Goal: Complete application form

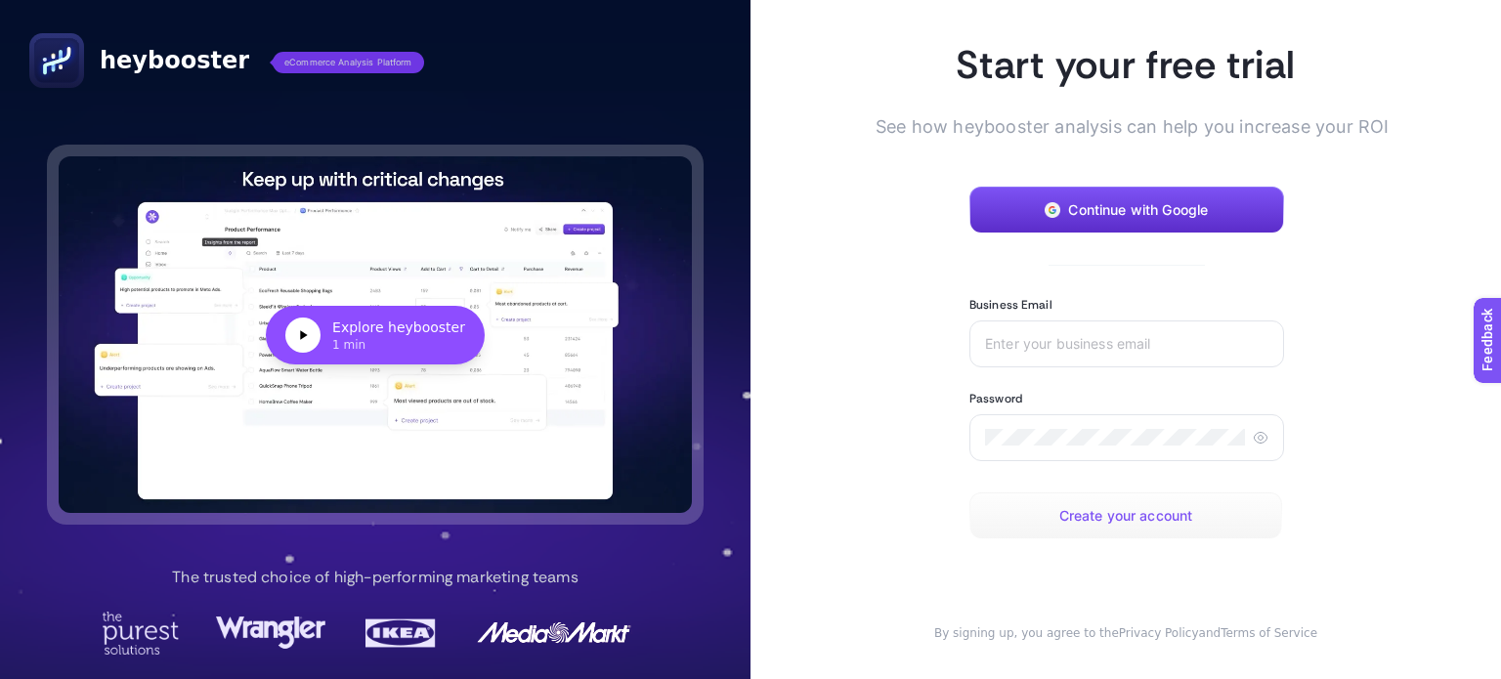
click at [1039, 512] on button "Create your account" at bounding box center [1125, 515] width 313 height 47
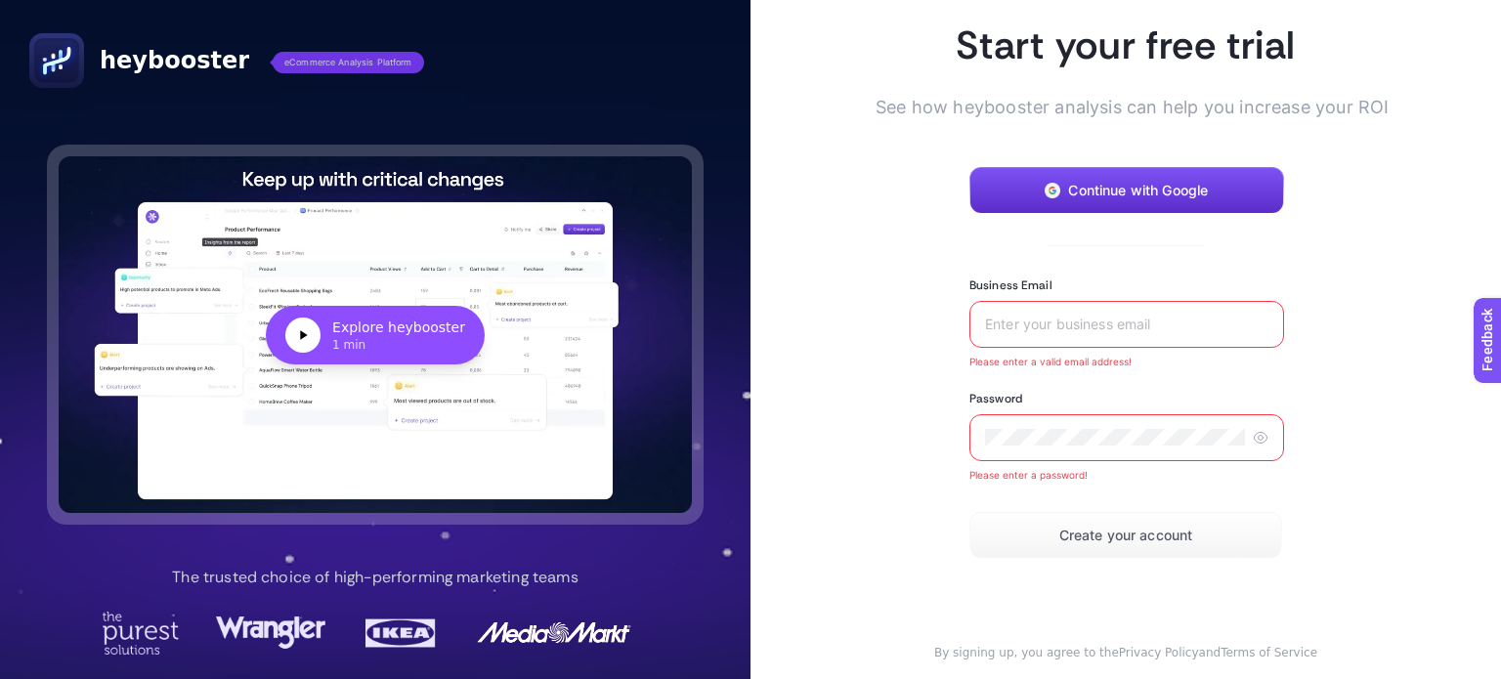
click at [991, 322] on input "Business Email" at bounding box center [1126, 325] width 283 height 16
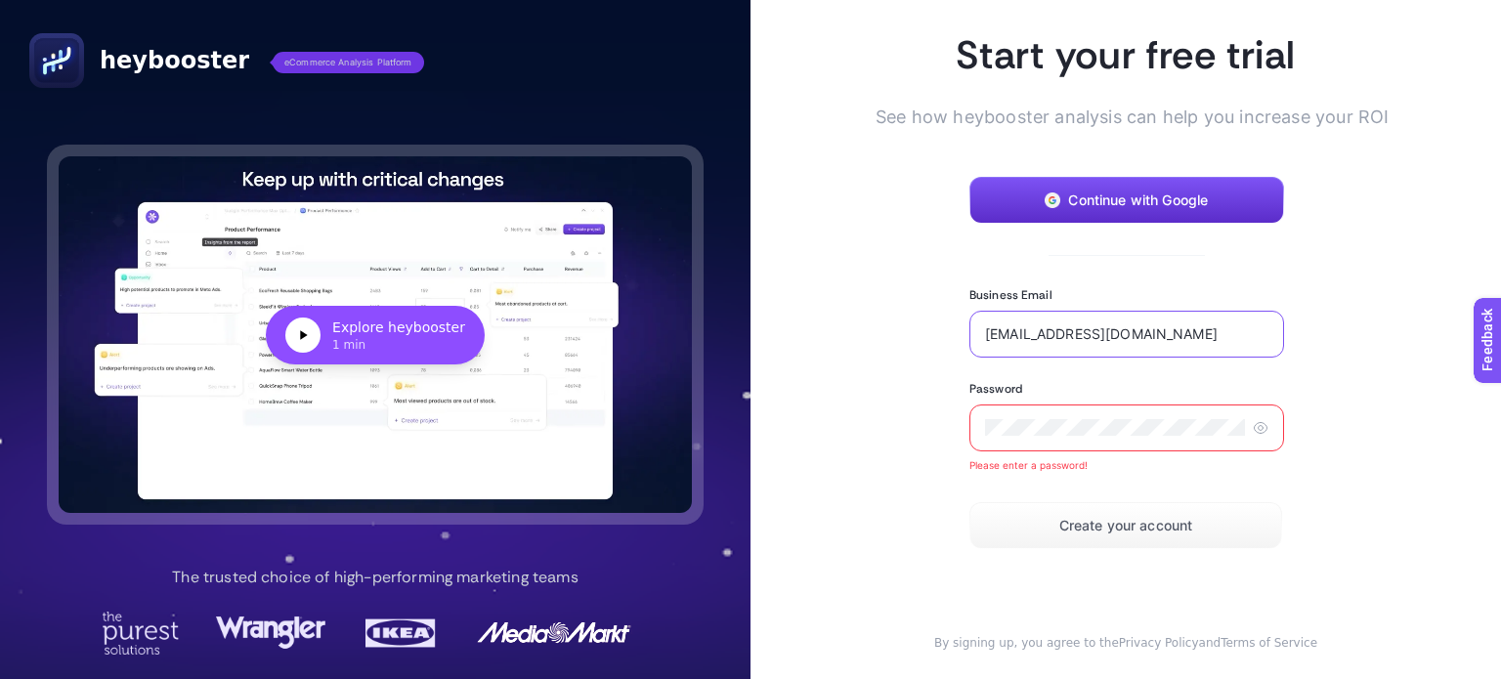
drag, startPoint x: 1170, startPoint y: 332, endPoint x: 1155, endPoint y: 335, distance: 14.9
click at [1155, 335] on input "[EMAIL_ADDRESS][DOMAIN_NAME]" at bounding box center [1126, 334] width 283 height 16
type input "[EMAIL_ADDRESS][DOMAIN_NAME]"
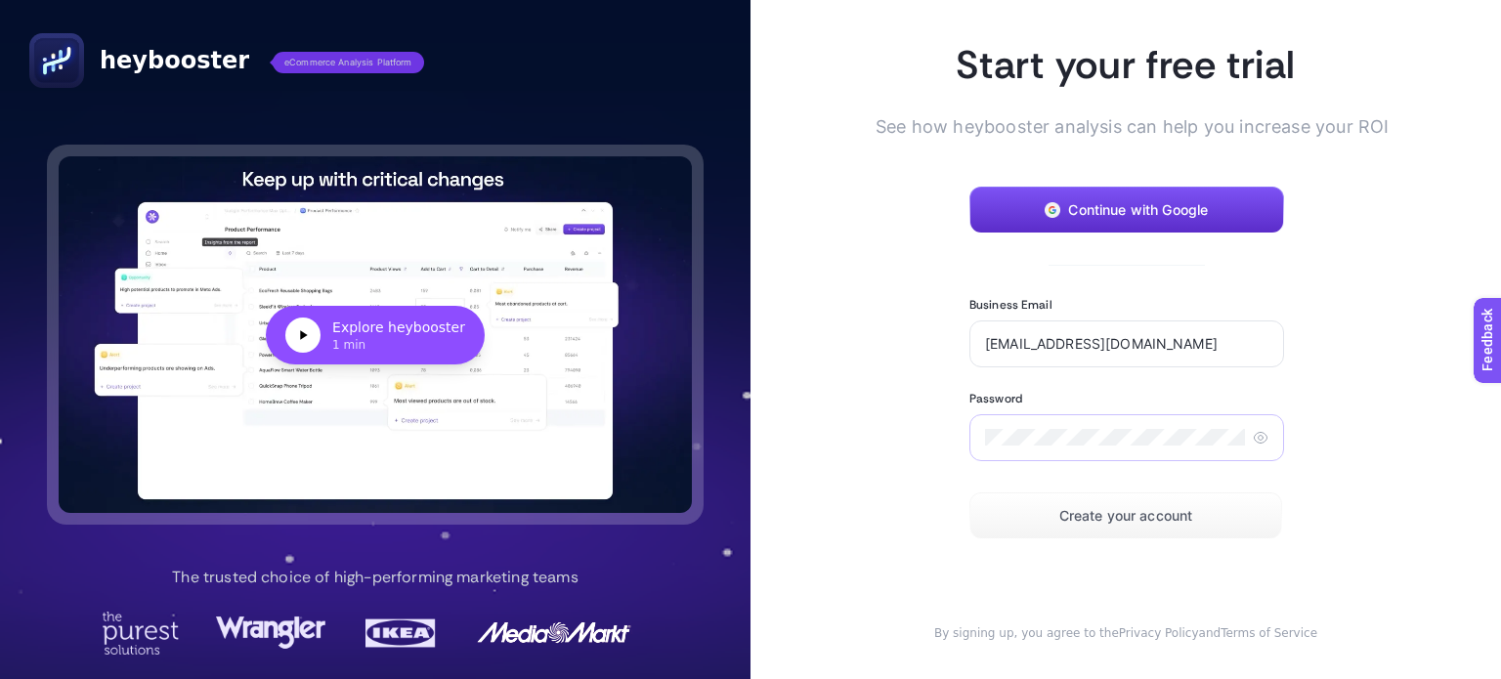
click at [1239, 437] on div at bounding box center [1126, 437] width 315 height 47
click at [1257, 437] on icon at bounding box center [1259, 437] width 5 height 5
click at [1157, 515] on span "Create your account" at bounding box center [1126, 516] width 134 height 16
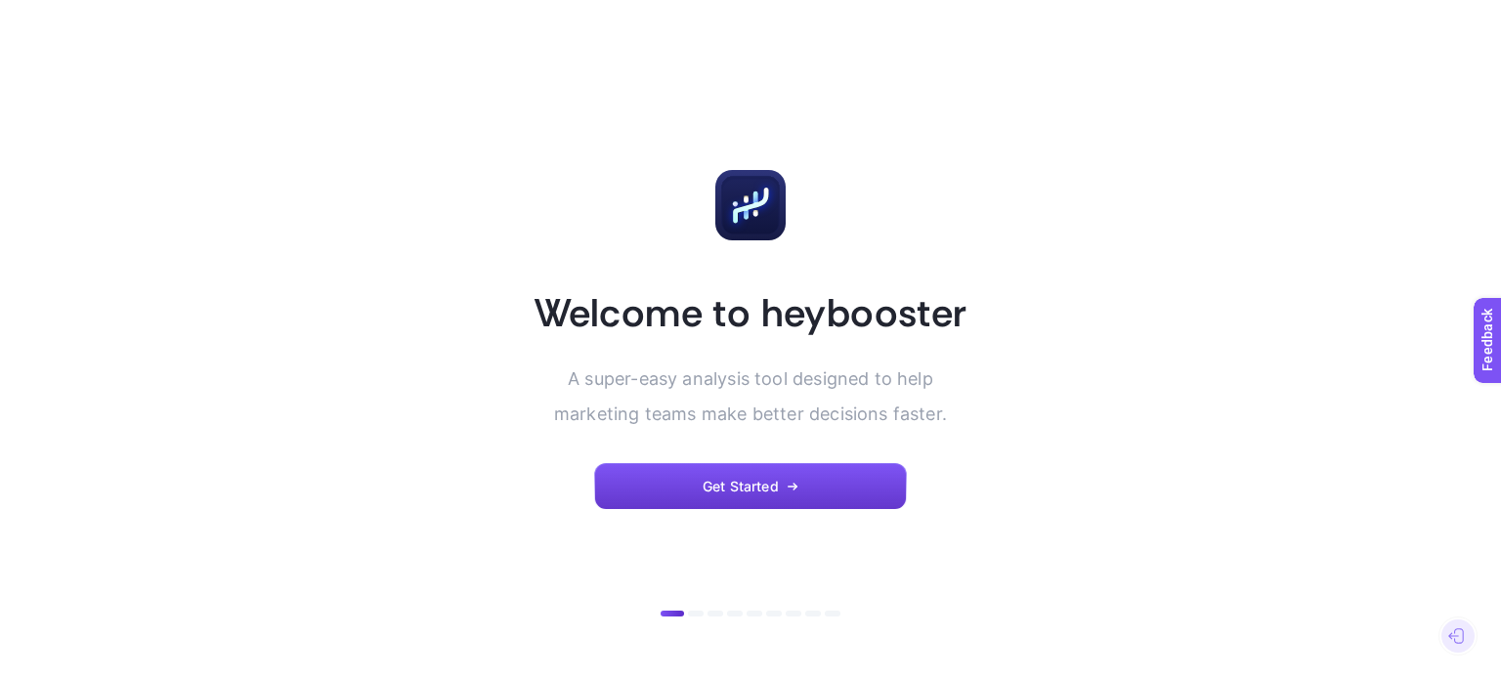
click at [840, 499] on button "Get Started" at bounding box center [750, 486] width 313 height 47
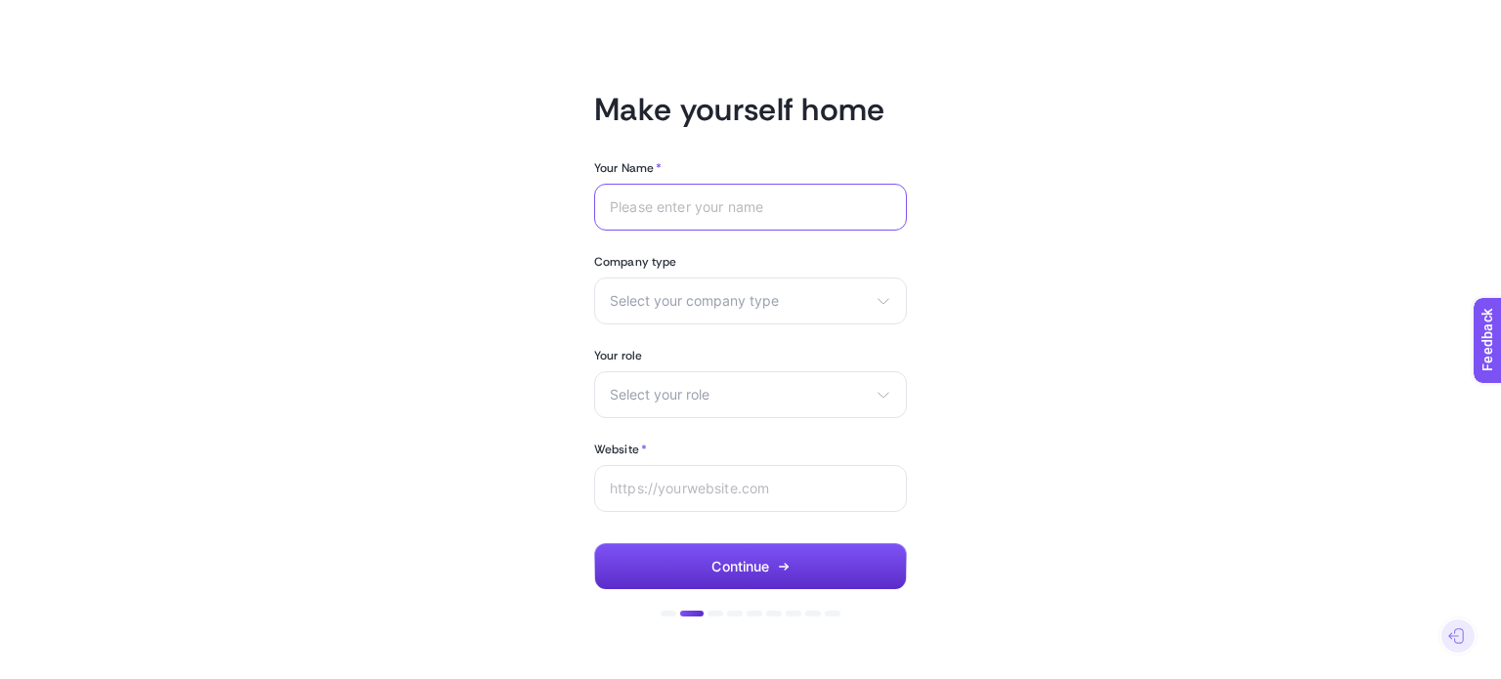
click at [732, 207] on input "Your Name *" at bounding box center [750, 207] width 281 height 16
type input "Robusta"
click at [743, 295] on span "Select your company type" at bounding box center [739, 301] width 258 height 16
click at [0, 0] on li "Other" at bounding box center [0, 0] width 0 height 0
click at [668, 401] on span "Select your role" at bounding box center [739, 395] width 258 height 16
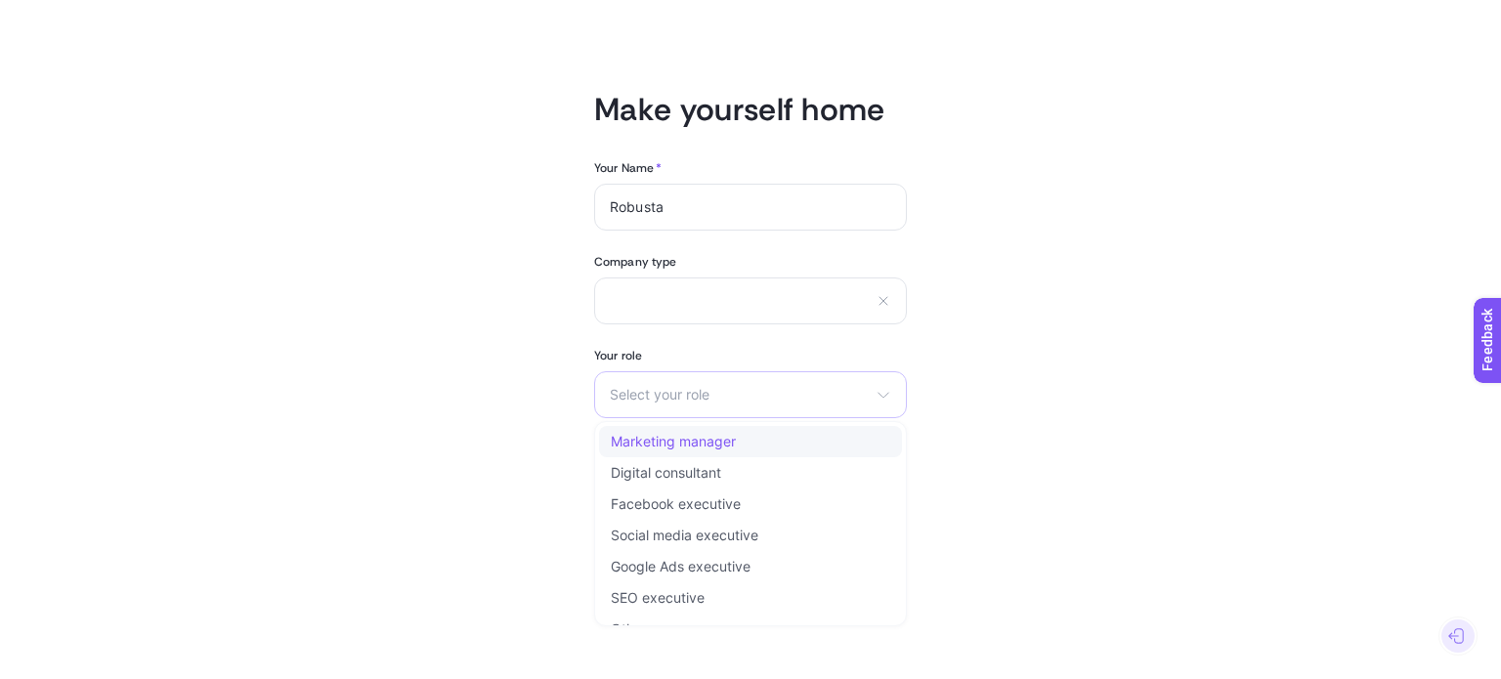
click at [666, 441] on span "Marketing manager" at bounding box center [673, 442] width 125 height 16
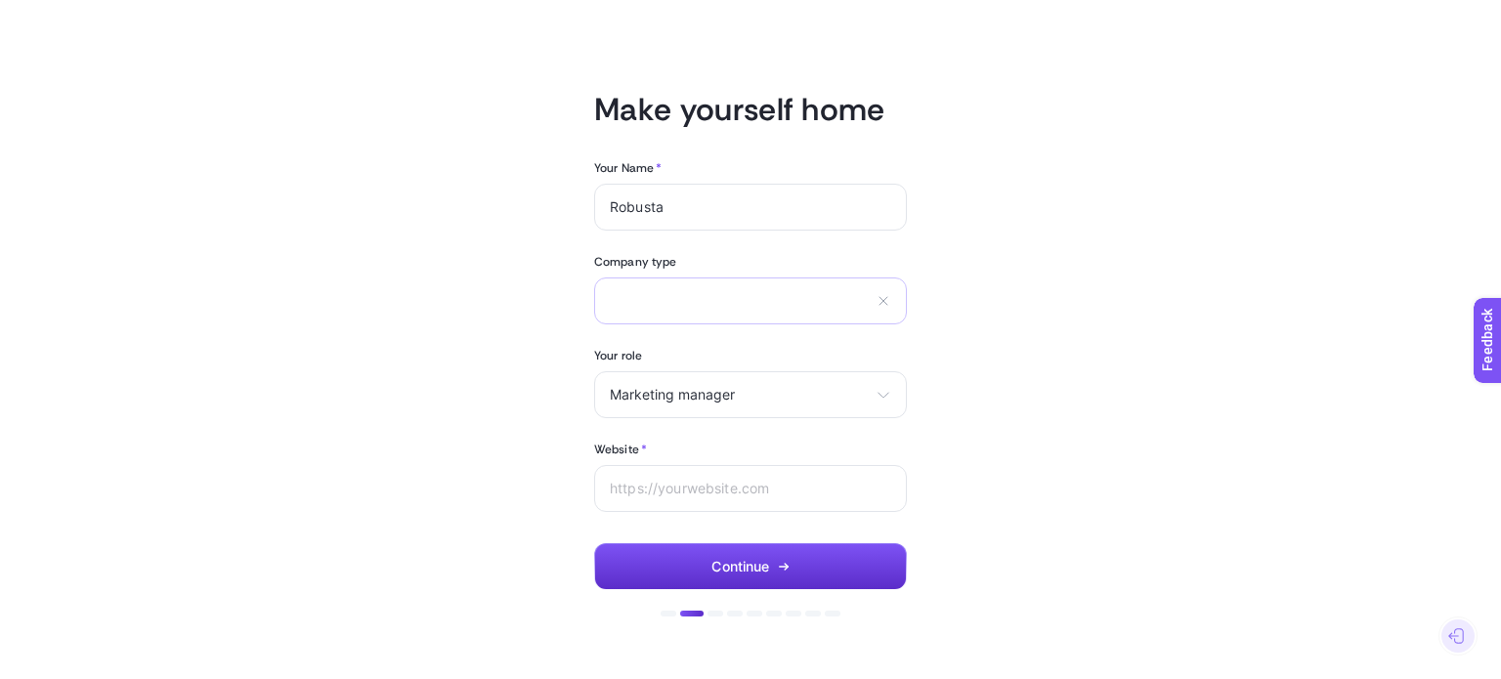
click at [610, 313] on div "eCommerce Agency Other" at bounding box center [750, 300] width 313 height 47
click at [626, 308] on input "text" at bounding box center [739, 300] width 258 height 17
click at [712, 292] on input "IT" at bounding box center [739, 300] width 258 height 17
type input "Software"
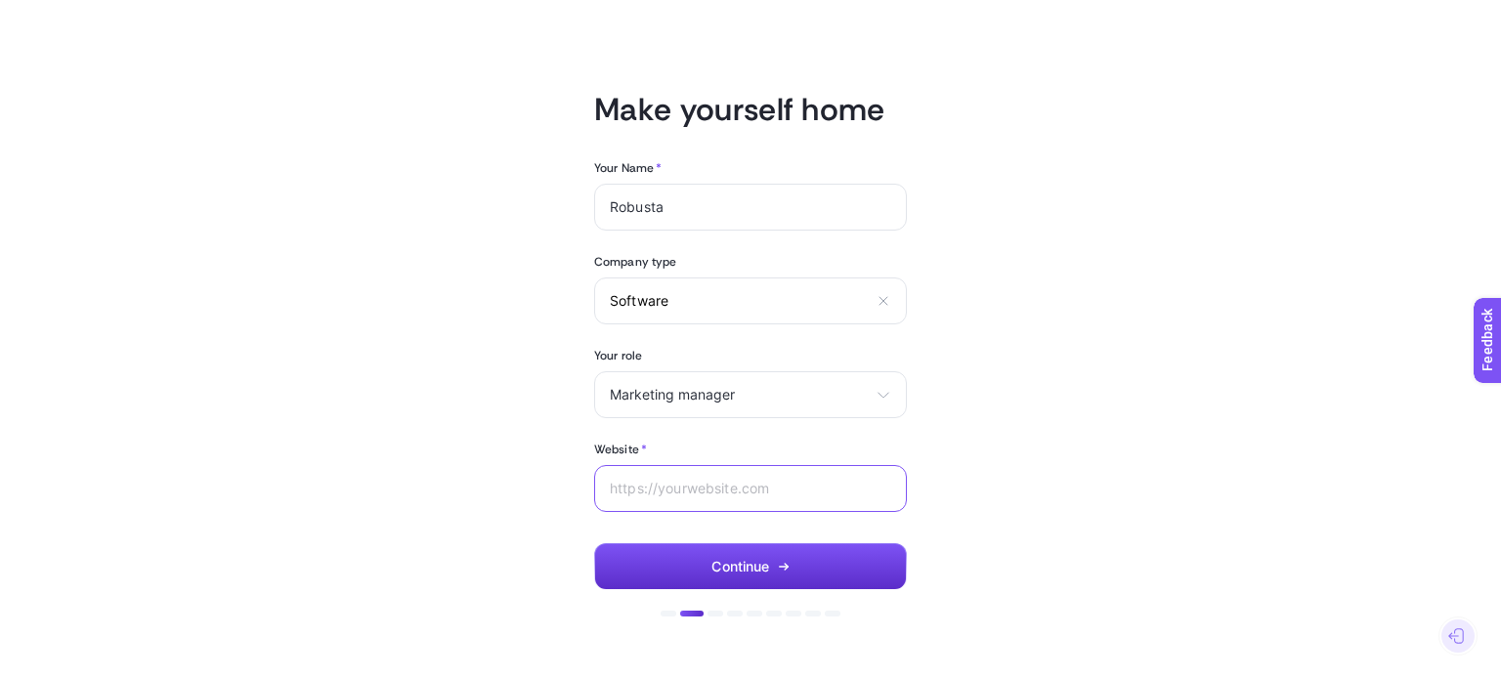
click at [780, 487] on input "Website *" at bounding box center [750, 489] width 281 height 16
drag, startPoint x: 736, startPoint y: 493, endPoint x: 701, endPoint y: 495, distance: 35.2
click at [701, 495] on div "www.robusta.ai" at bounding box center [750, 488] width 313 height 47
type input "www.robusta.com.tr"
click at [715, 566] on span "Continue" at bounding box center [740, 567] width 58 height 16
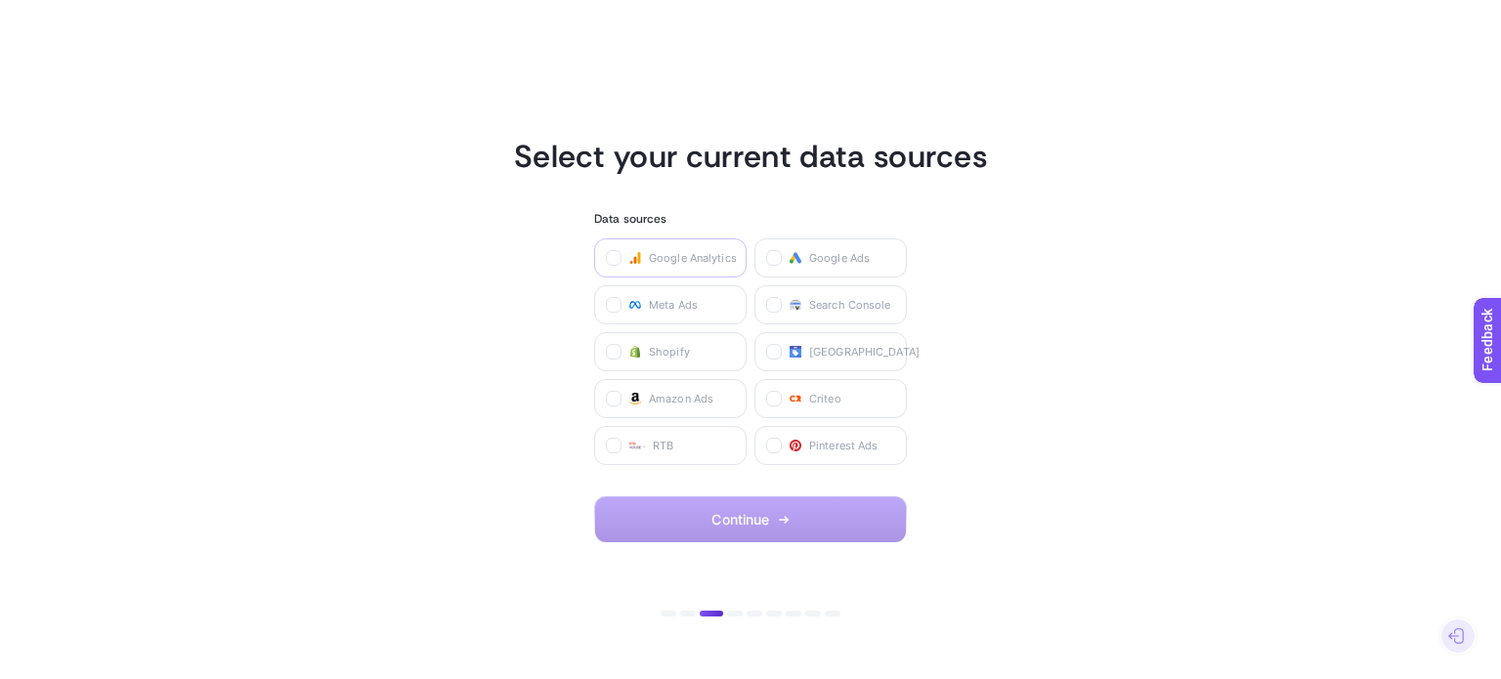
click at [683, 258] on span "Google Analytics" at bounding box center [693, 258] width 88 height 16
click at [0, 0] on Analytics "checkbox" at bounding box center [0, 0] width 0 height 0
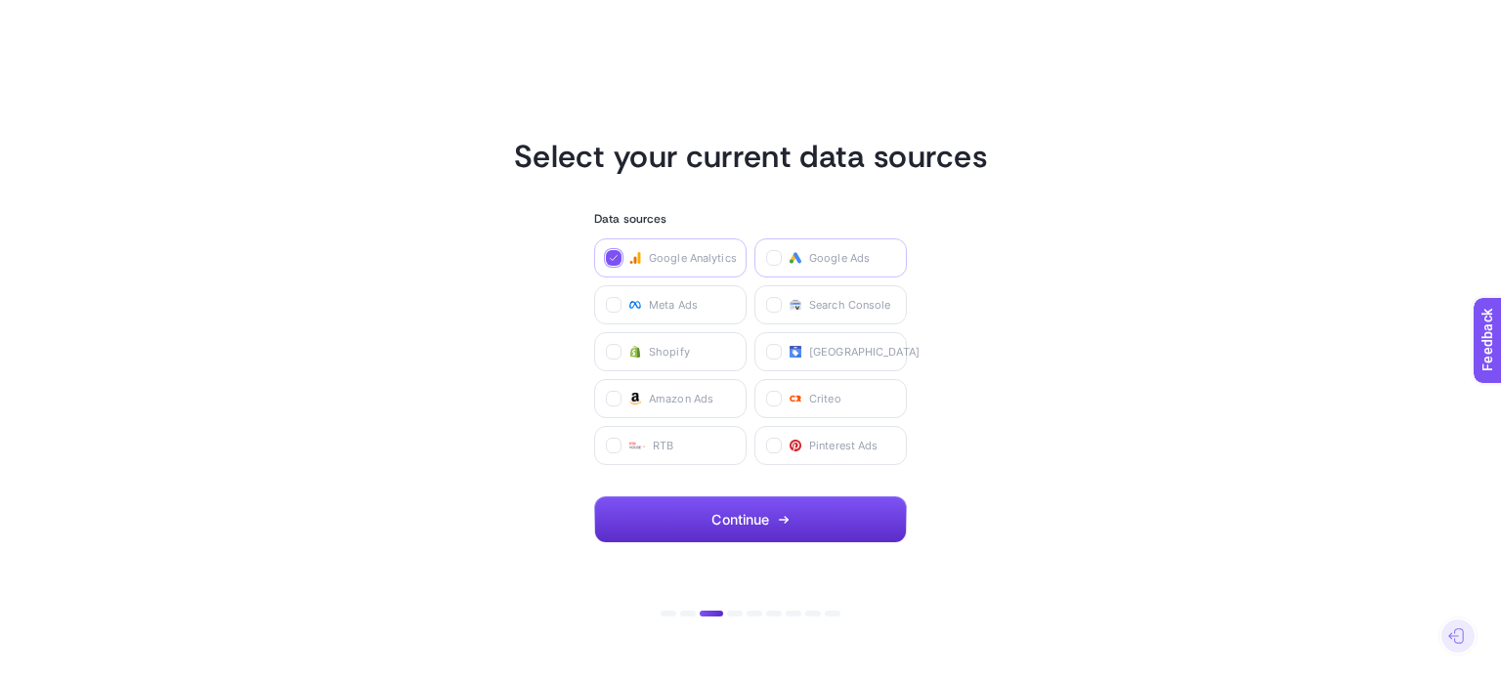
click at [786, 258] on label "Google Ads" at bounding box center [830, 257] width 152 height 39
click at [0, 0] on Ads "checkbox" at bounding box center [0, 0] width 0 height 0
